Goal: Obtain resource: Obtain resource

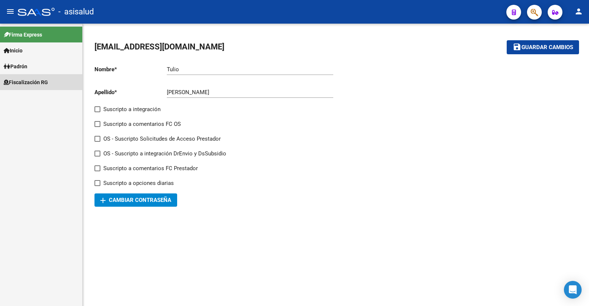
click at [35, 80] on span "Fiscalización RG" at bounding box center [26, 82] width 44 height 8
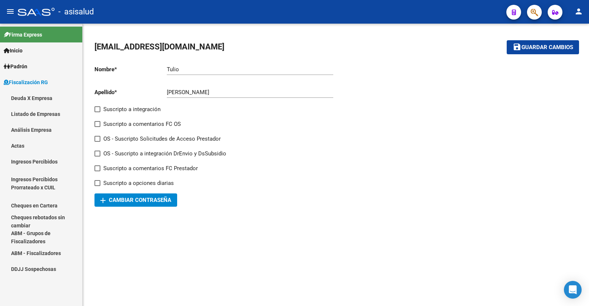
click at [26, 128] on link "Análisis Empresa" at bounding box center [41, 130] width 82 height 16
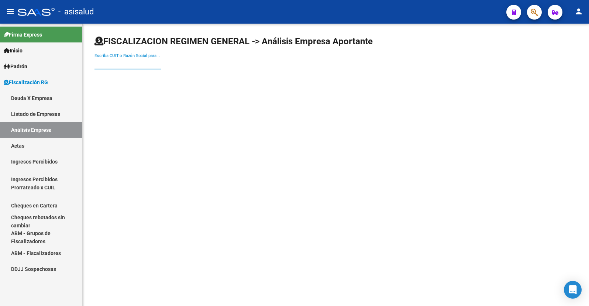
click at [114, 66] on input "Escriba CUIT o Razón Social para buscar" at bounding box center [127, 63] width 66 height 7
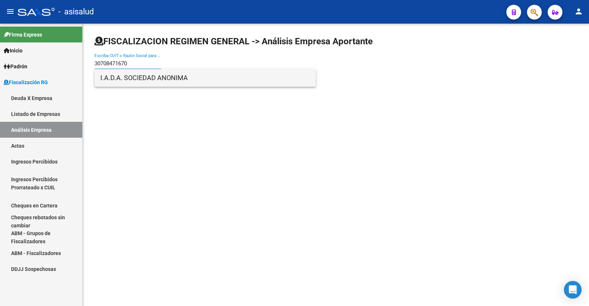
type input "30708471670"
click at [149, 78] on span "I.A.D.A. SOCIEDAD ANONIMA" at bounding box center [205, 78] width 210 height 18
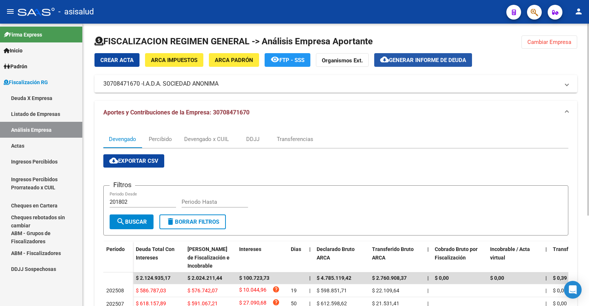
click at [409, 56] on span "cloud_download Generar informe de deuda" at bounding box center [423, 59] width 86 height 7
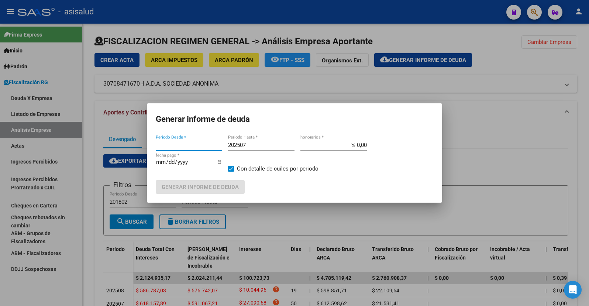
type input "201802"
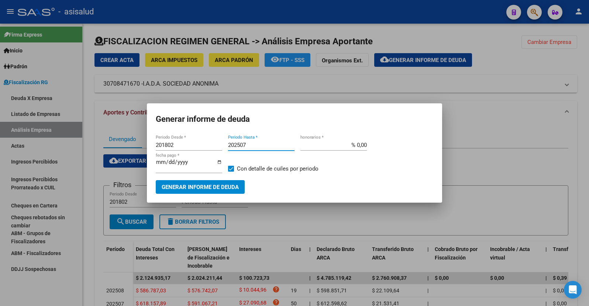
click at [248, 145] on input "202507" at bounding box center [261, 145] width 66 height 7
type input "202508"
click at [359, 145] on input "% 0,00" at bounding box center [333, 145] width 66 height 7
type input "% 10,00"
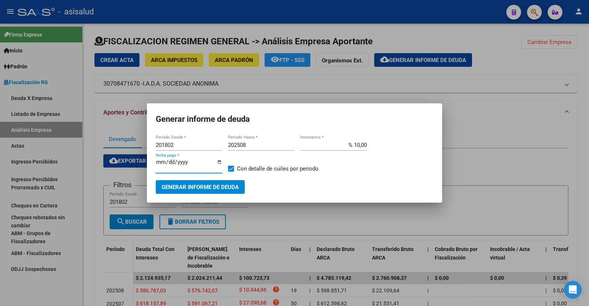
click at [168, 163] on input "[DATE]" at bounding box center [189, 165] width 66 height 12
type input "[DATE]"
click at [194, 183] on span "Generar informe de deuda" at bounding box center [200, 186] width 77 height 7
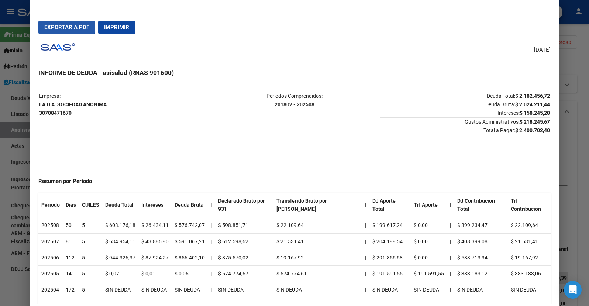
click at [65, 26] on span "Exportar a PDF" at bounding box center [66, 27] width 45 height 7
